Goal: Information Seeking & Learning: Learn about a topic

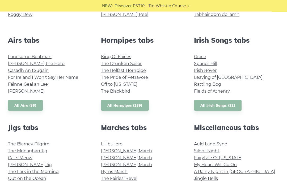
scroll to position [193, 0]
click at [205, 106] on link "All Irish Songs (32)" at bounding box center [218, 105] width 48 height 11
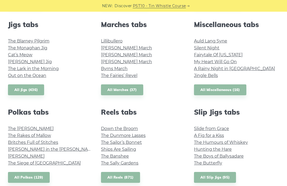
scroll to position [298, 0]
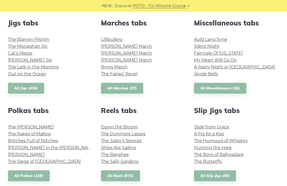
click at [202, 90] on link "All Miscellaneous (16)" at bounding box center [220, 88] width 52 height 11
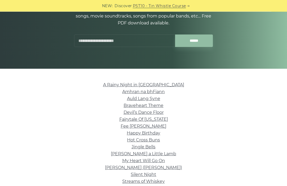
scroll to position [75, 0]
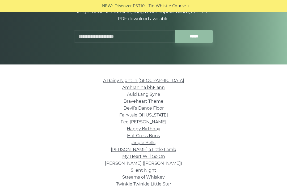
click at [124, 88] on link "Amhran na bhFiann" at bounding box center [143, 87] width 43 height 5
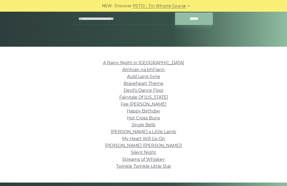
click at [126, 15] on input "text" at bounding box center [124, 18] width 101 height 12
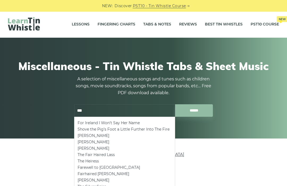
scroll to position [0, 0]
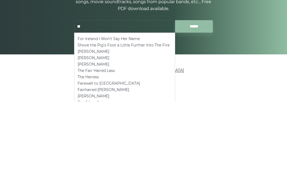
type input "*"
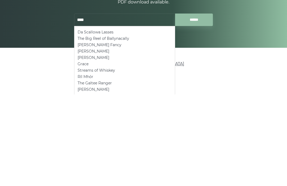
type input "****"
click at [199, 159] on li "Amhran na bhFiann" at bounding box center [143, 162] width 271 height 7
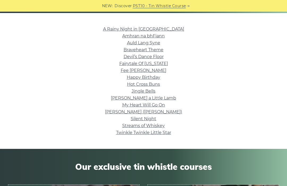
scroll to position [126, 0]
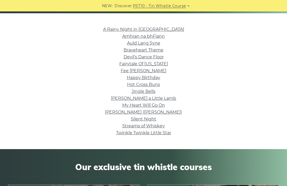
click at [158, 38] on link "Amhran na bhFiann" at bounding box center [143, 36] width 43 height 5
click at [124, 28] on link "A Rainy Night in Soho" at bounding box center [143, 29] width 81 height 5
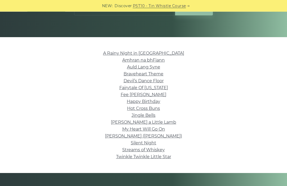
scroll to position [102, 0]
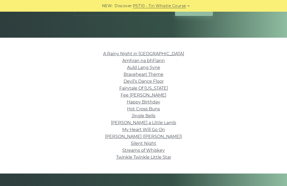
click at [124, 87] on link "Fairytale Of New York" at bounding box center [143, 88] width 49 height 5
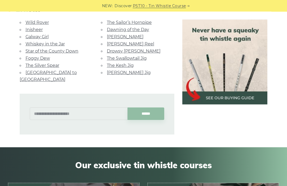
scroll to position [740, 0]
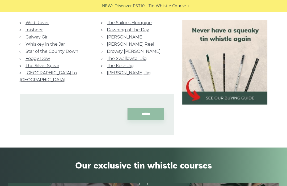
click at [84, 111] on input "text" at bounding box center [79, 114] width 98 height 12
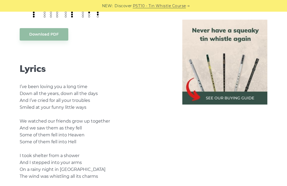
scroll to position [264, 0]
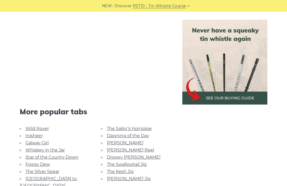
scroll to position [922, 0]
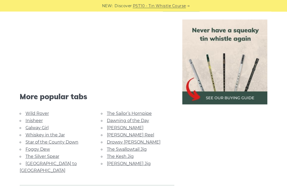
click at [52, 146] on li "Foggy Dew" at bounding box center [56, 149] width 73 height 7
click at [51, 140] on link "Star of the County Down" at bounding box center [52, 142] width 53 height 5
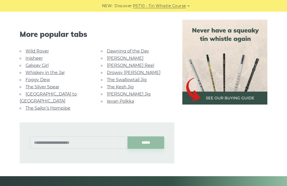
scroll to position [314, 0]
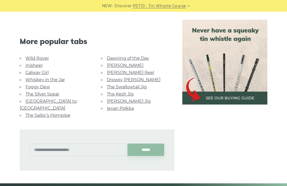
click at [47, 85] on link "Foggy Dew" at bounding box center [38, 87] width 24 height 5
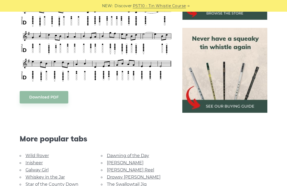
scroll to position [315, 0]
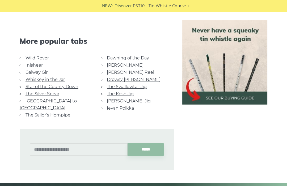
click at [54, 84] on link "Star of the County Down" at bounding box center [52, 86] width 53 height 5
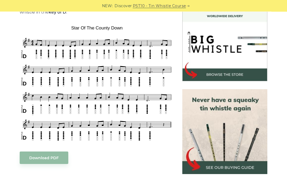
scroll to position [156, 0]
